Goal: Information Seeking & Learning: Learn about a topic

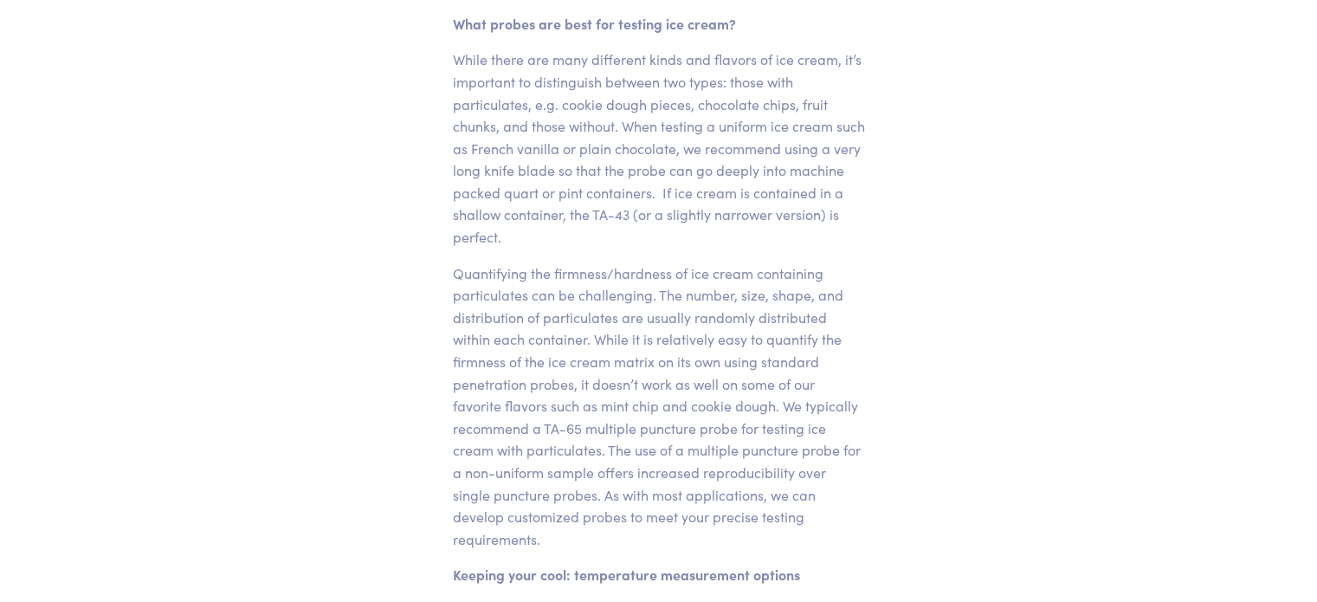
scroll to position [952, 0]
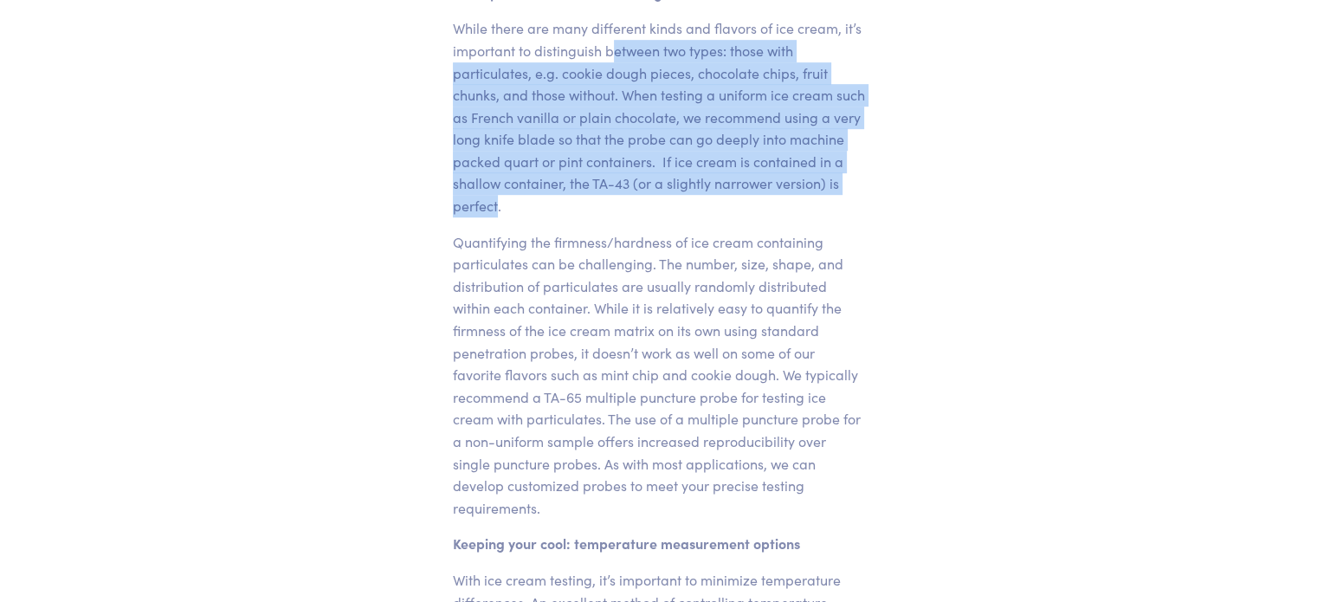
drag, startPoint x: 611, startPoint y: 55, endPoint x: 625, endPoint y: 210, distance: 156.5
click at [625, 210] on p "While there are many different kinds and flavors of ice cream, it’s important t…" at bounding box center [659, 116] width 412 height 199
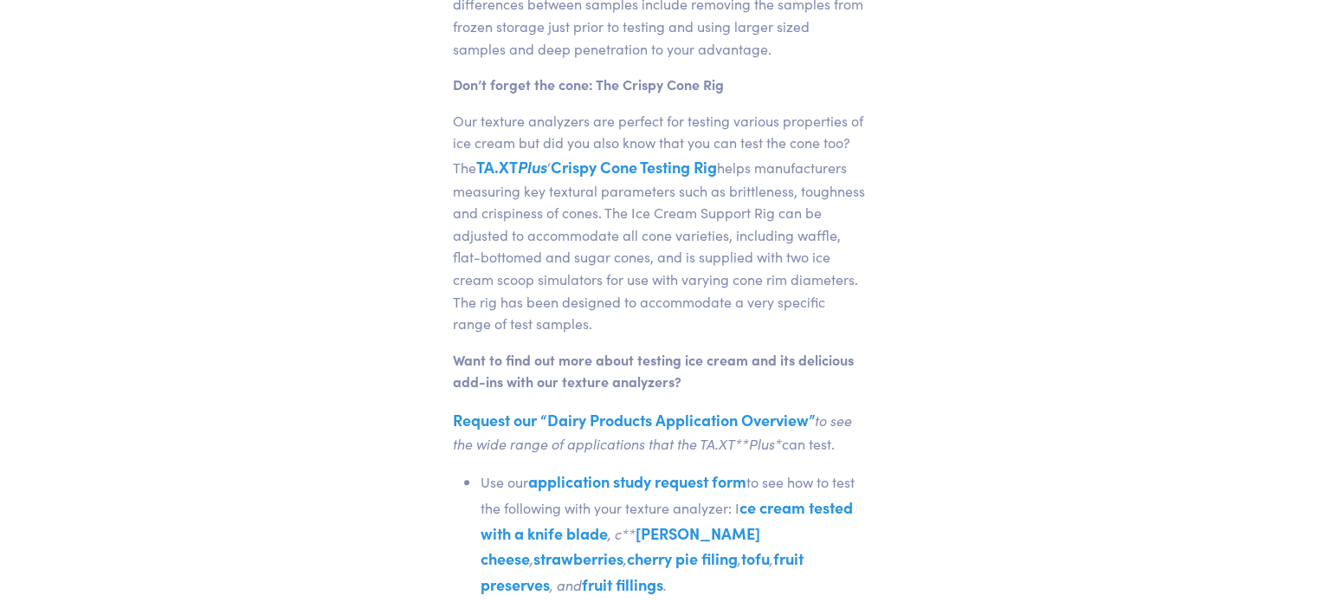
scroll to position [1614, 0]
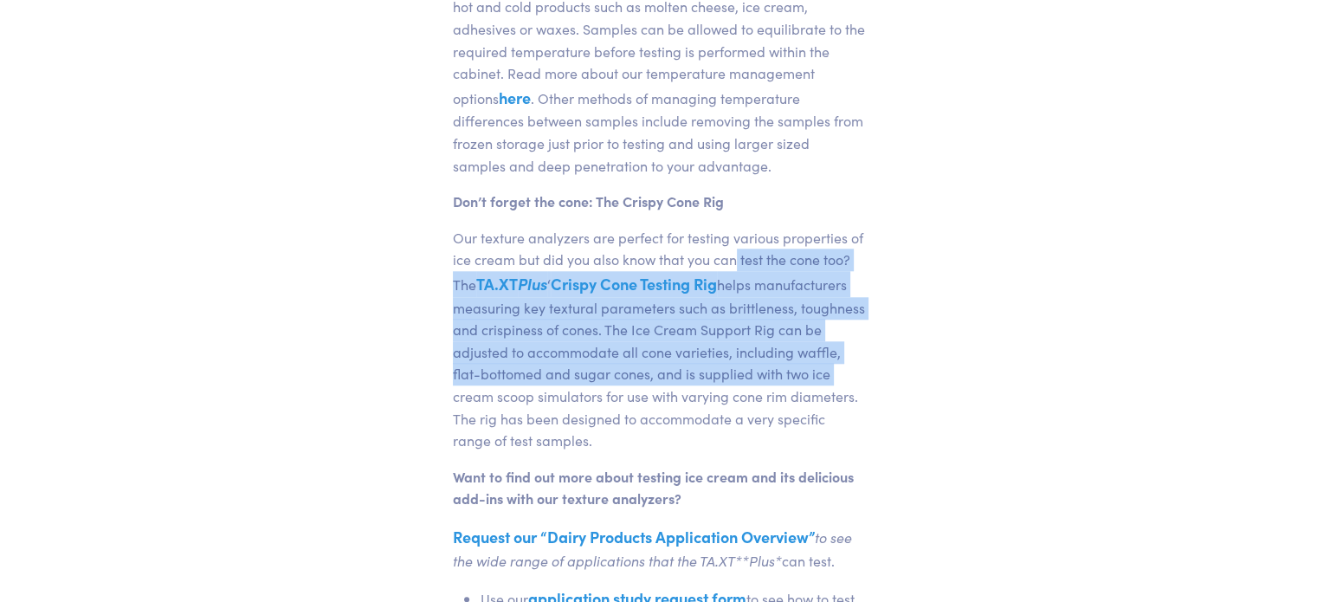
drag, startPoint x: 734, startPoint y: 233, endPoint x: 848, endPoint y: 342, distance: 157.4
click at [848, 342] on p "Our texture analyzers are perfect for testing various properties of ice cream b…" at bounding box center [659, 339] width 412 height 225
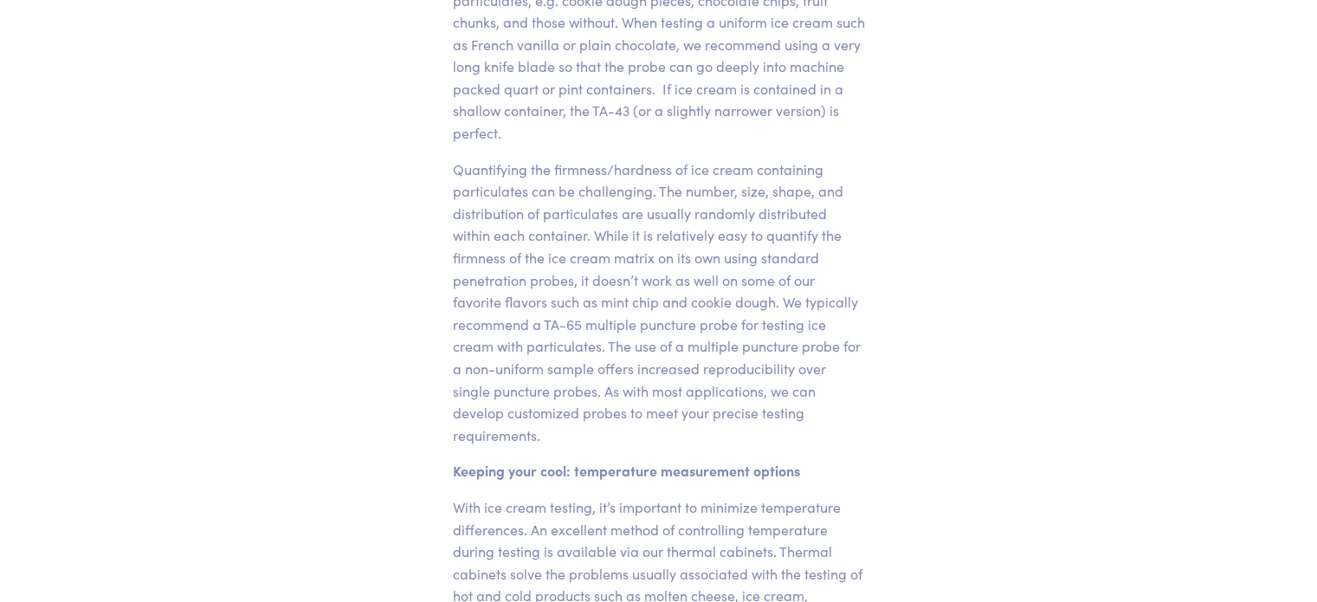
scroll to position [921, 0]
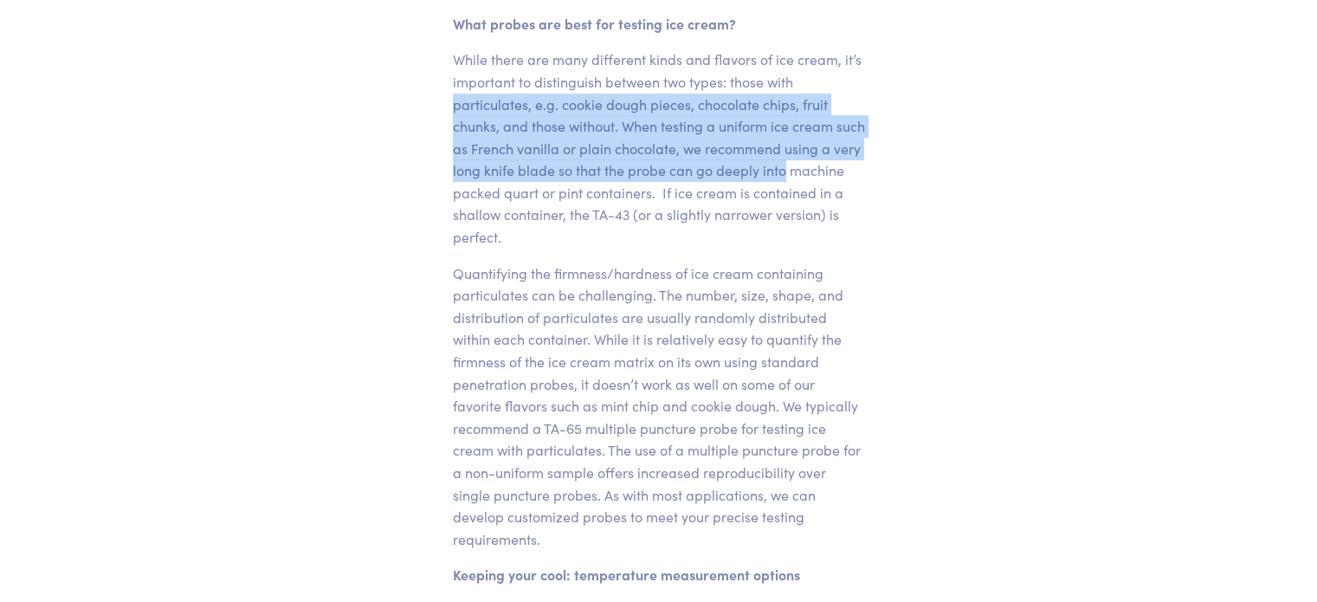
drag, startPoint x: 454, startPoint y: 109, endPoint x: 854, endPoint y: 158, distance: 403.0
click at [854, 158] on p "While there are many different kinds and flavors of ice cream, it’s important t…" at bounding box center [659, 147] width 412 height 199
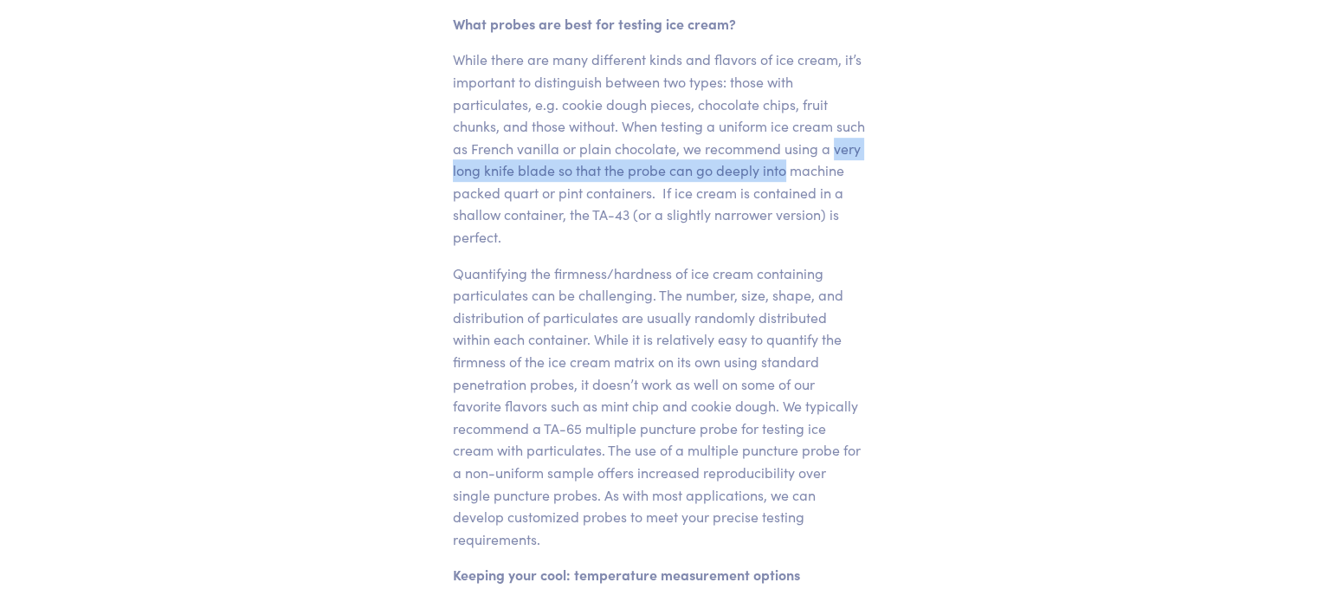
drag, startPoint x: 816, startPoint y: 169, endPoint x: 449, endPoint y: 168, distance: 366.2
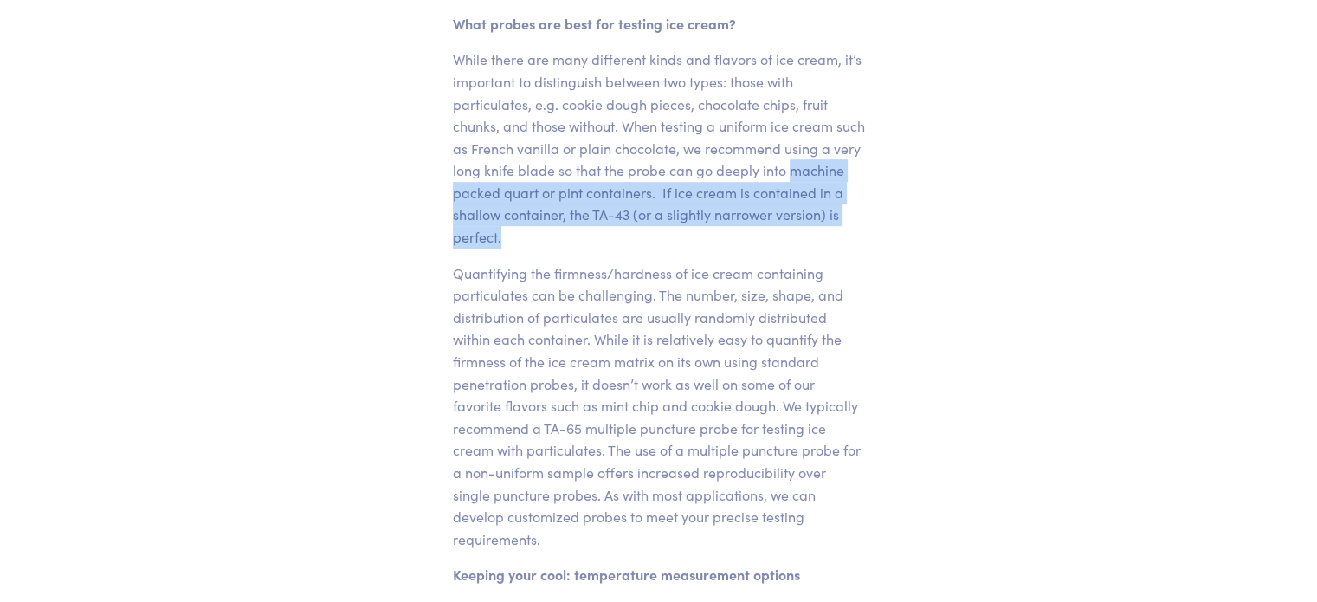
drag, startPoint x: 455, startPoint y: 198, endPoint x: 665, endPoint y: 235, distance: 213.5
click at [665, 235] on p "While there are many different kinds and flavors of ice cream, it’s important t…" at bounding box center [659, 147] width 412 height 199
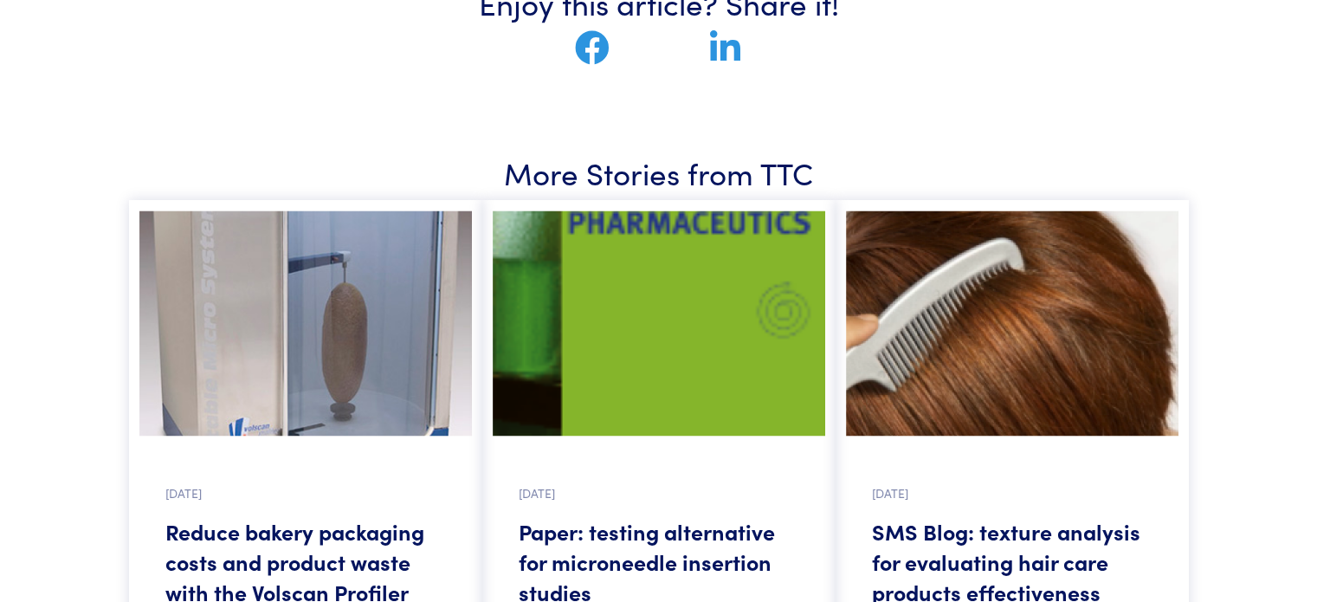
scroll to position [2999, 0]
